Goal: Transaction & Acquisition: Subscribe to service/newsletter

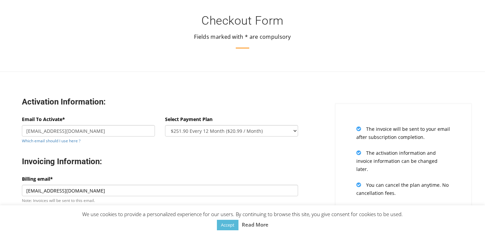
select select "oneyear"
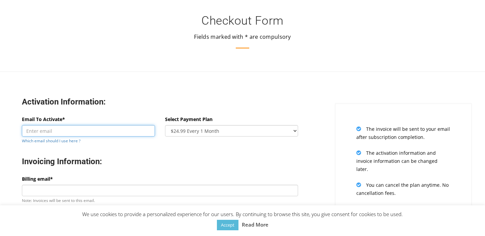
click at [127, 131] on input "Email To Activate*" at bounding box center [88, 130] width 133 height 11
paste input "[EMAIL_ADDRESS][DOMAIN_NAME]"
type input "[EMAIL_ADDRESS][DOMAIN_NAME]"
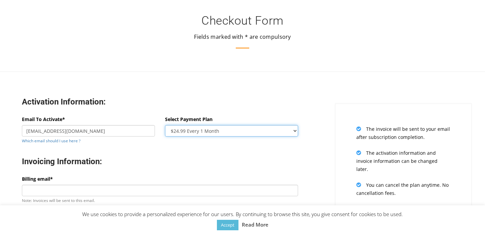
click at [212, 131] on select "$24.99 Every 1 Month $65.97 Every 3 Month ($21.99 / Month) $131.95 Every 6 Mont…" at bounding box center [231, 130] width 133 height 11
select select "oneyear"
click at [165, 125] on select "$24.99 Every 1 Month $65.97 Every 3 Month ($21.99 / Month) $131.95 Every 6 Mont…" at bounding box center [231, 130] width 133 height 11
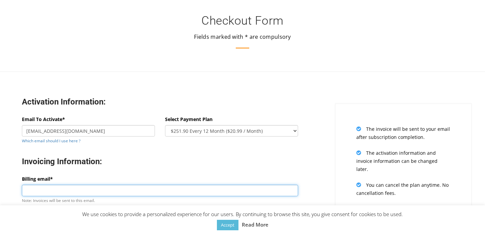
click at [78, 191] on input "Billing email*" at bounding box center [160, 190] width 276 height 11
type input "[EMAIL_ADDRESS][DOMAIN_NAME]"
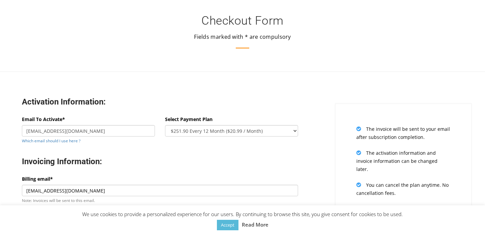
type input "[PERSON_NAME]"
type input "[GEOGRAPHIC_DATA]"
type input "02141"
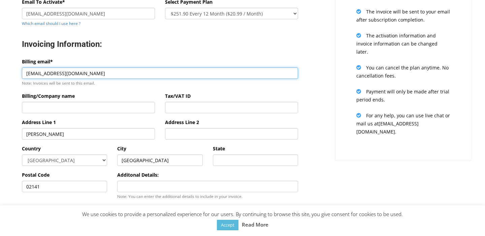
scroll to position [120, 0]
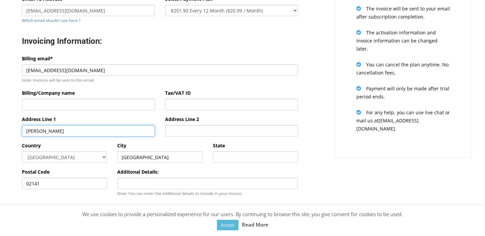
click at [73, 134] on input "[PERSON_NAME]" at bounding box center [88, 130] width 133 height 11
type input "[PERSON_NAME]"
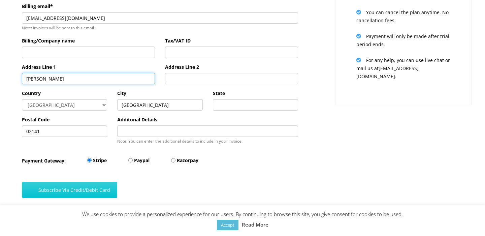
scroll to position [175, 0]
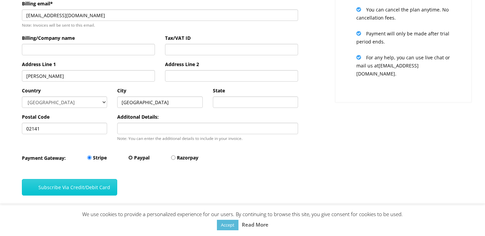
click at [132, 158] on input "Paypal" at bounding box center [130, 157] width 4 height 4
radio input "true"
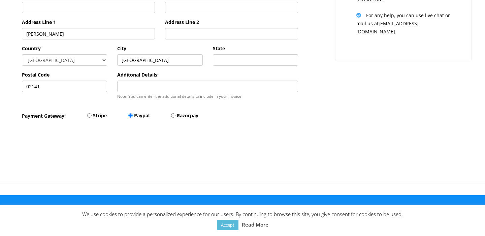
scroll to position [223, 0]
